Goal: Information Seeking & Learning: Learn about a topic

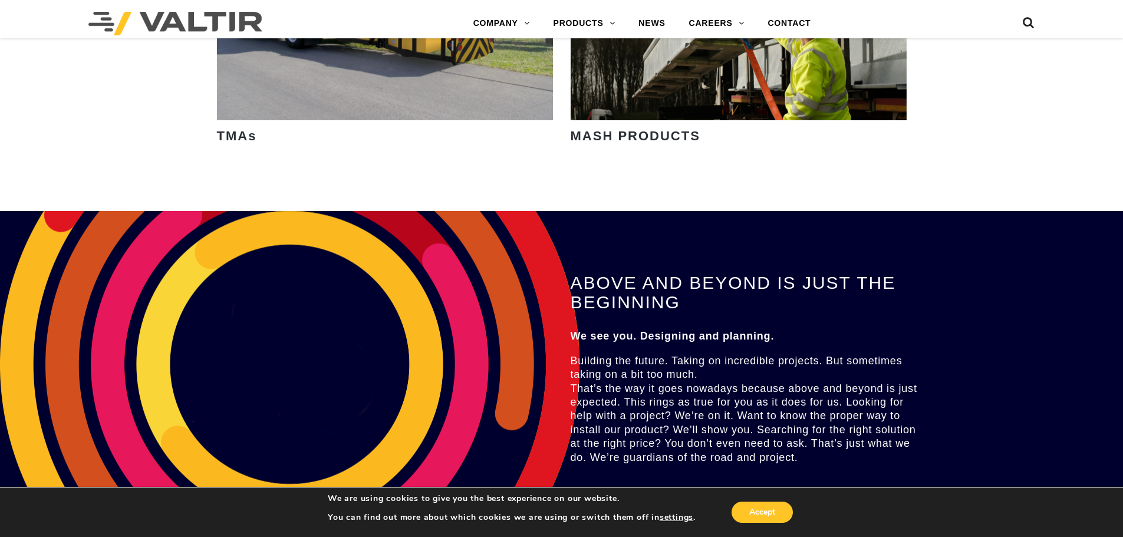
scroll to position [1886, 0]
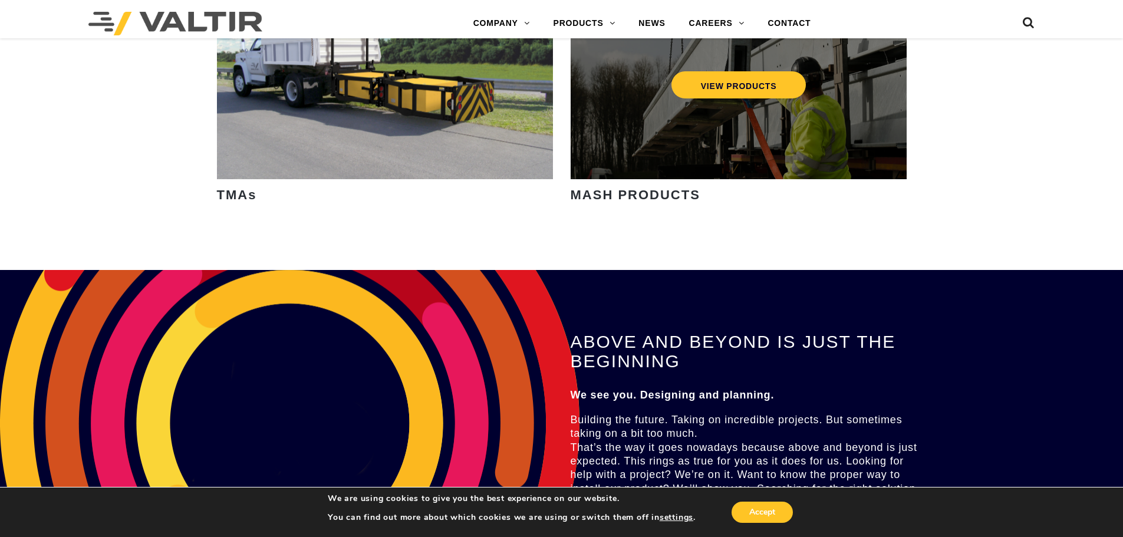
click at [689, 146] on div "VIEW PRODUCTS" at bounding box center [738, 76] width 336 height 206
click at [724, 81] on link "VIEW PRODUCTS" at bounding box center [738, 84] width 135 height 27
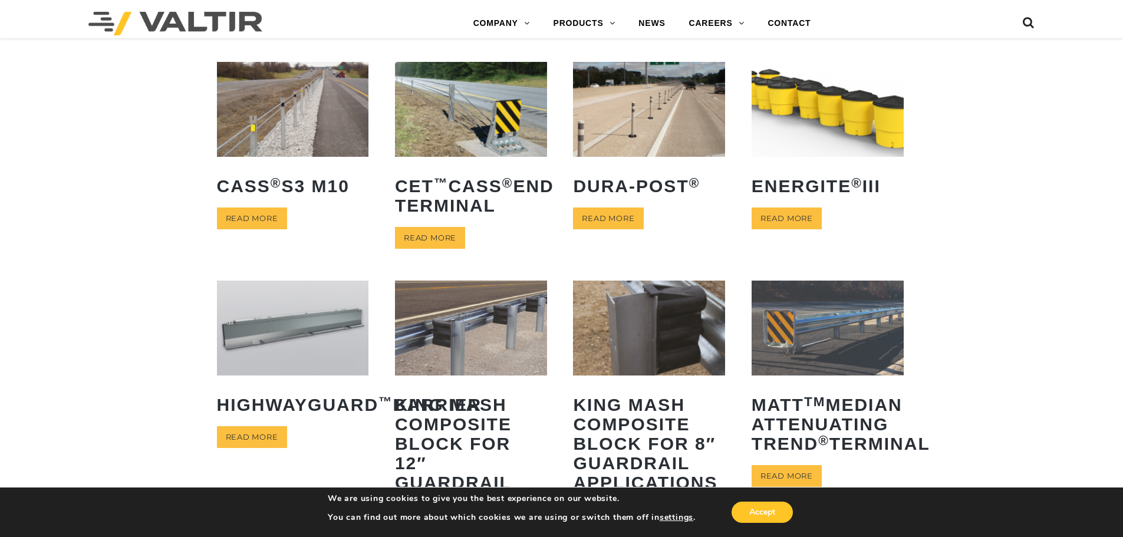
scroll to position [412, 0]
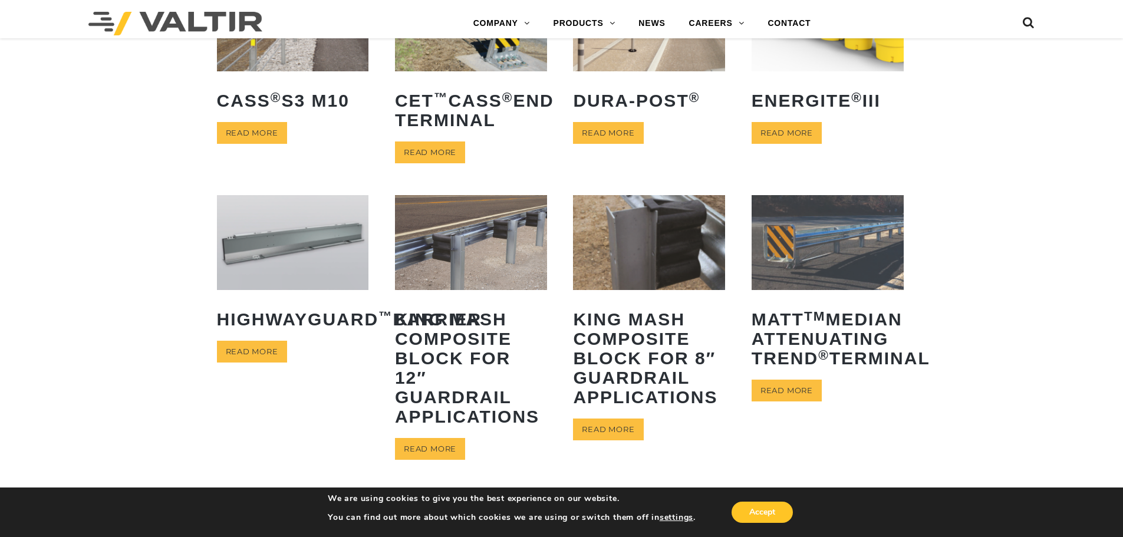
click at [256, 262] on img at bounding box center [293, 242] width 152 height 95
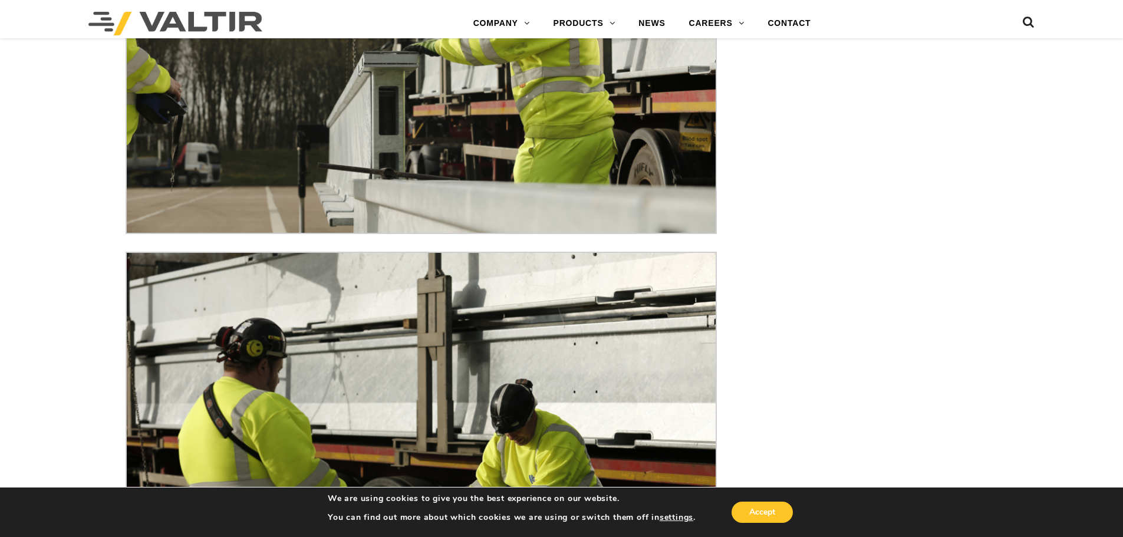
scroll to position [4773, 0]
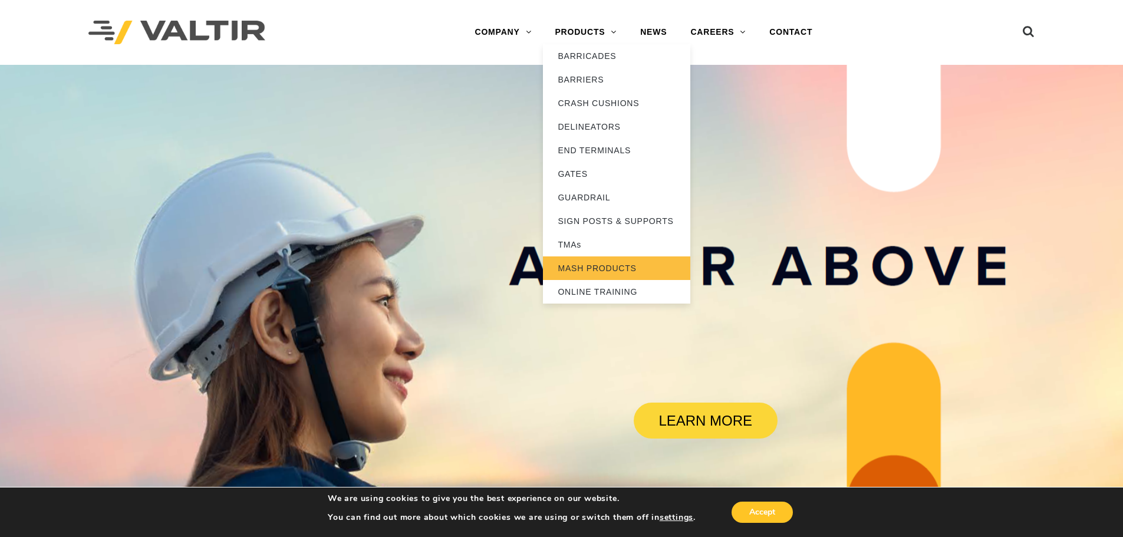
click at [623, 270] on link "MASH PRODUCTS" at bounding box center [616, 268] width 147 height 24
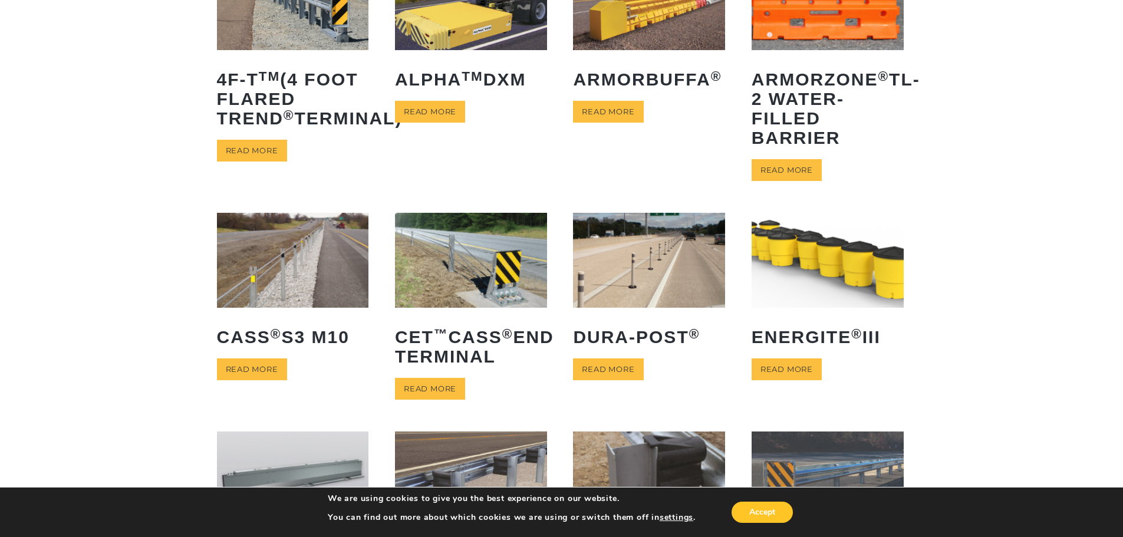
scroll to position [177, 0]
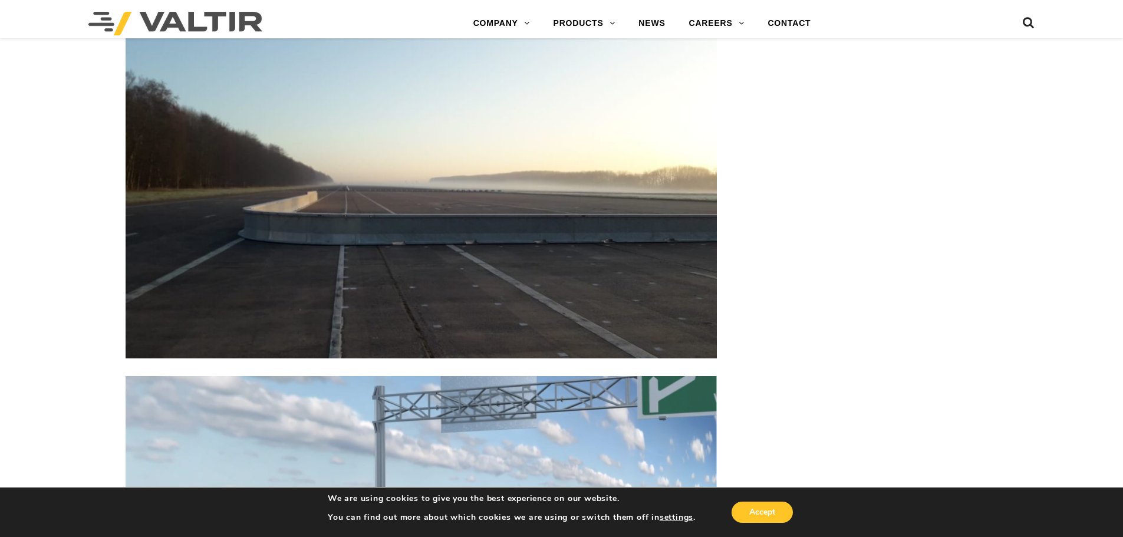
scroll to position [2652, 0]
